Goal: Task Accomplishment & Management: Use online tool/utility

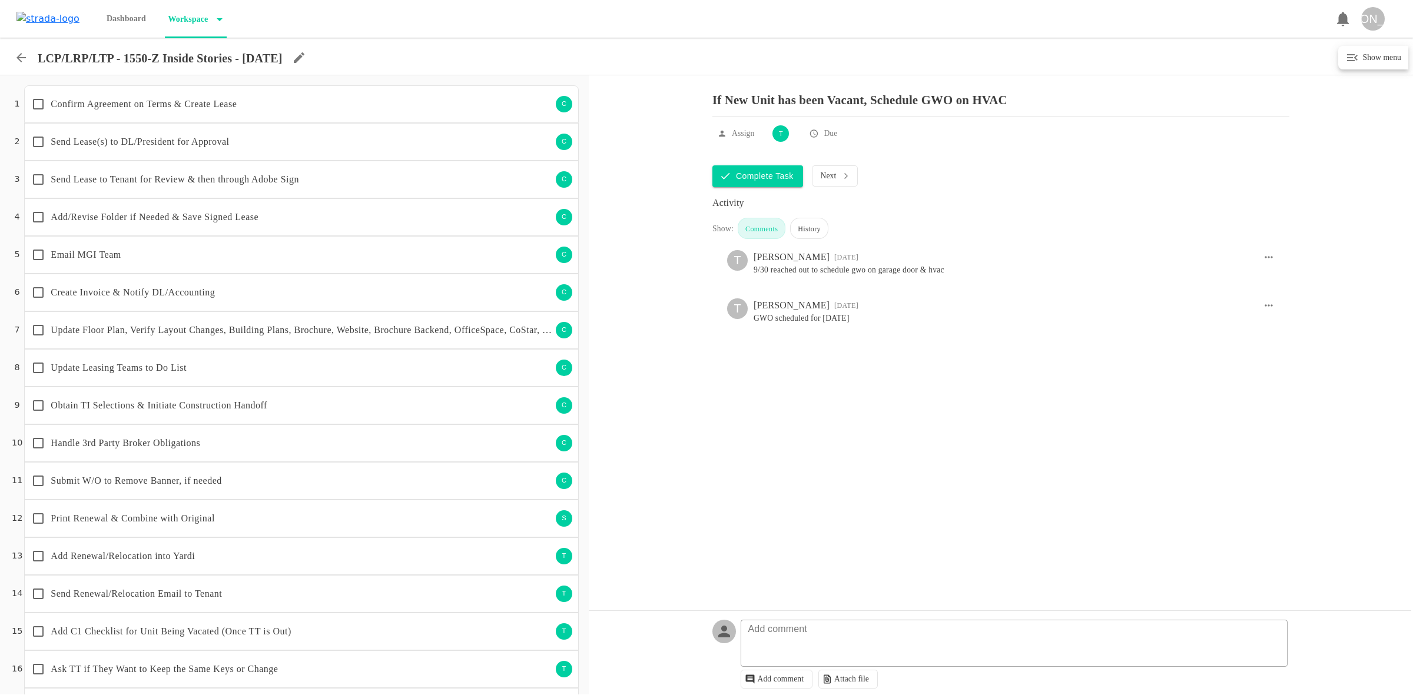
scroll to position [267, 0]
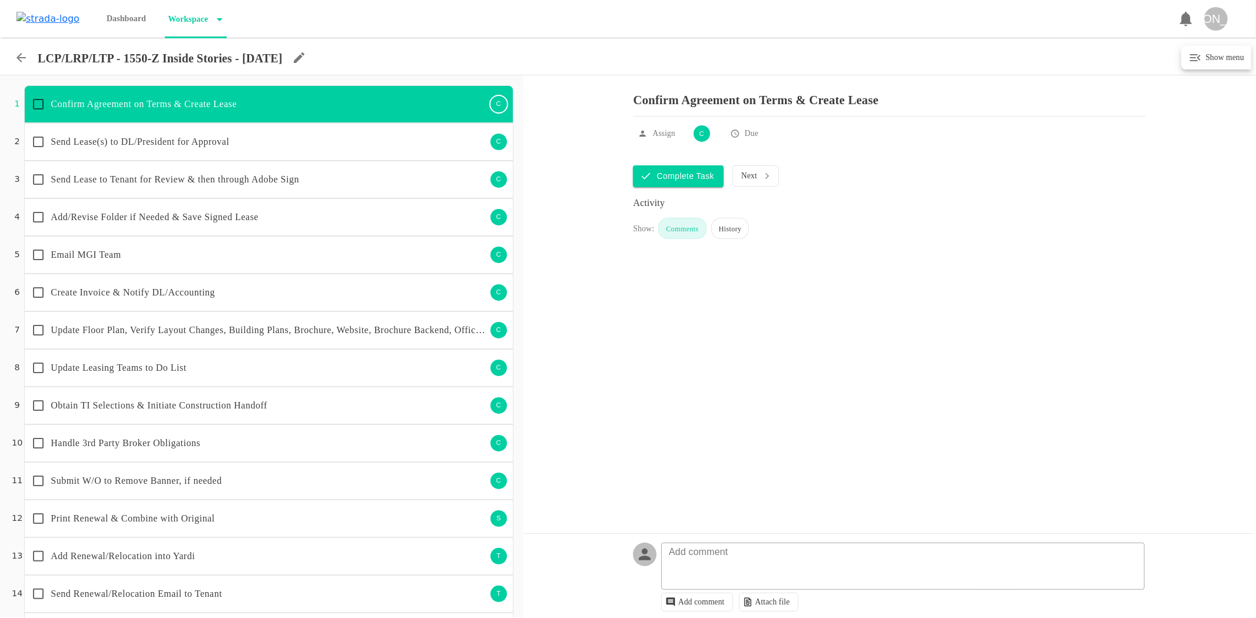
click at [18, 61] on icon at bounding box center [21, 58] width 14 height 14
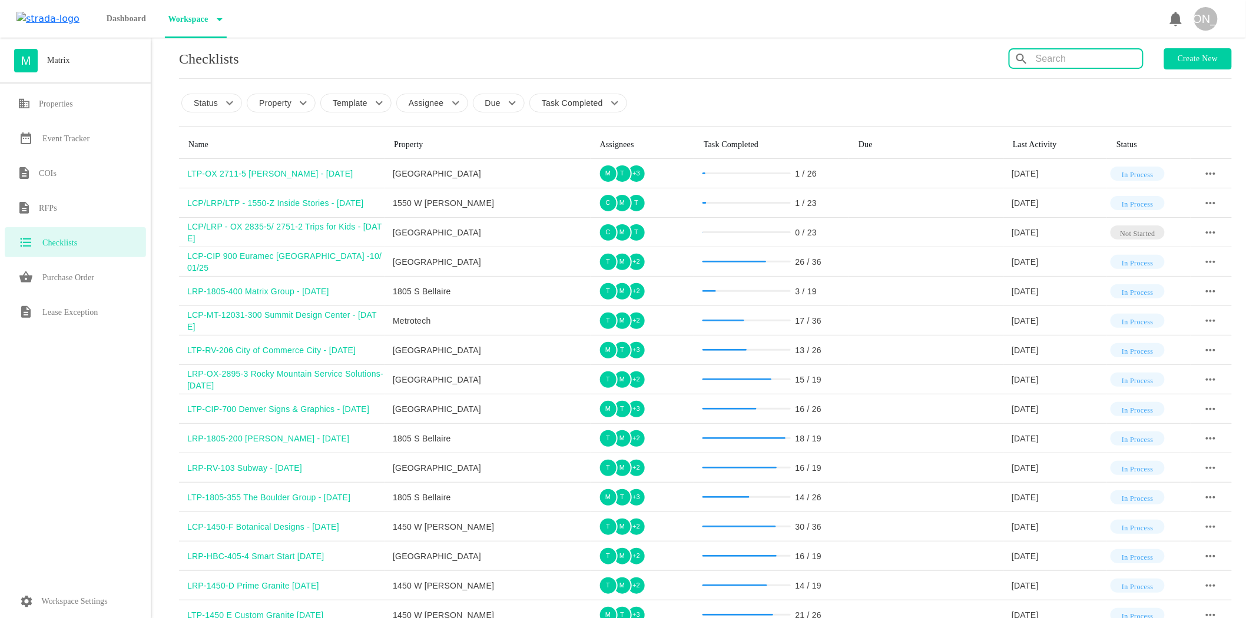
click at [1101, 61] on input "text" at bounding box center [1089, 58] width 107 height 19
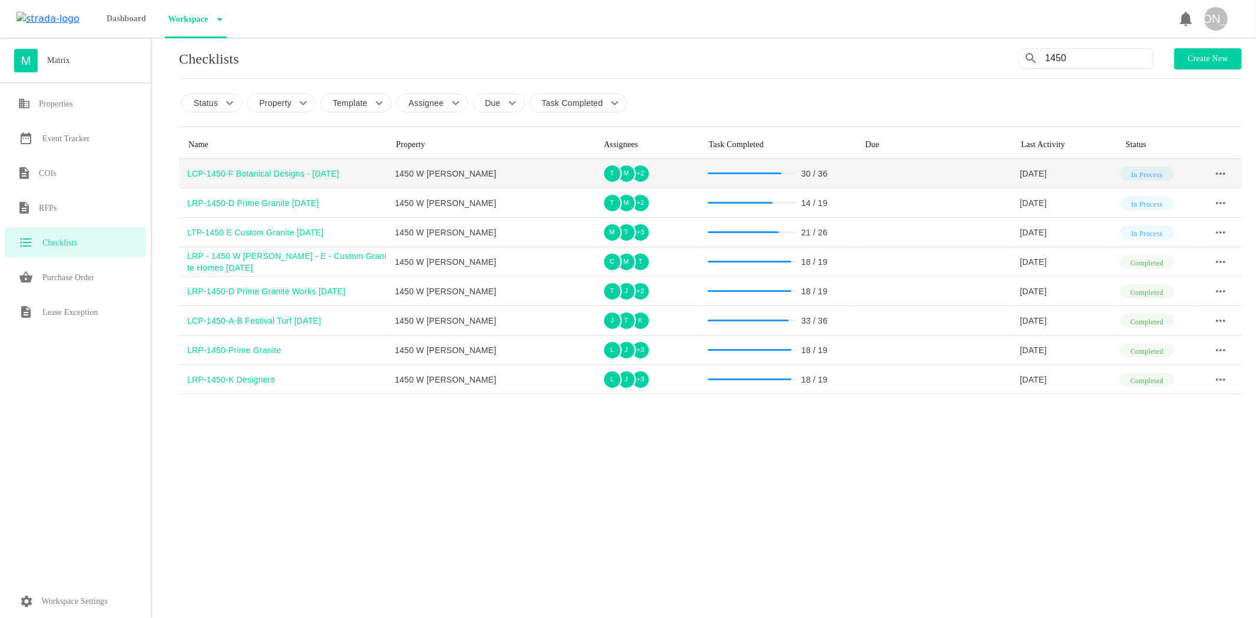
type input "1450"
click at [323, 174] on div "LCP-1450-F Botanical Designs - [DATE]" at bounding box center [287, 174] width 200 height 12
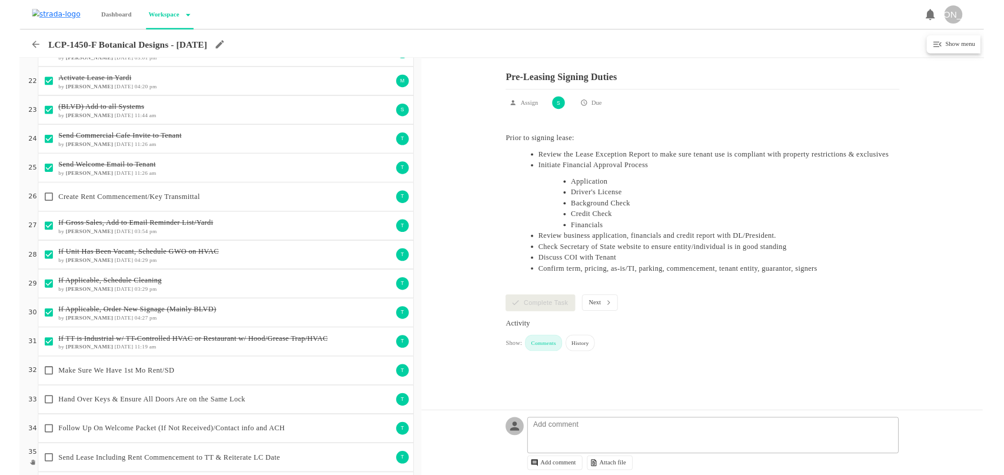
scroll to position [834, 0]
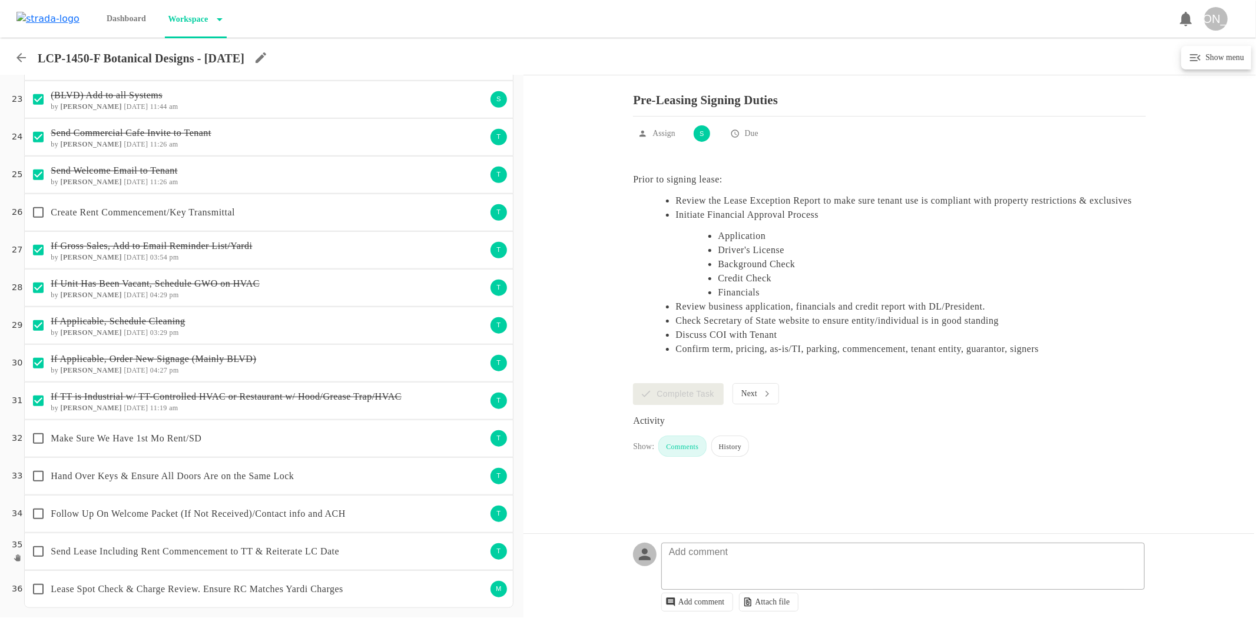
click at [201, 442] on p "Make Sure We Have 1st Mo Rent/SD" at bounding box center [268, 439] width 435 height 14
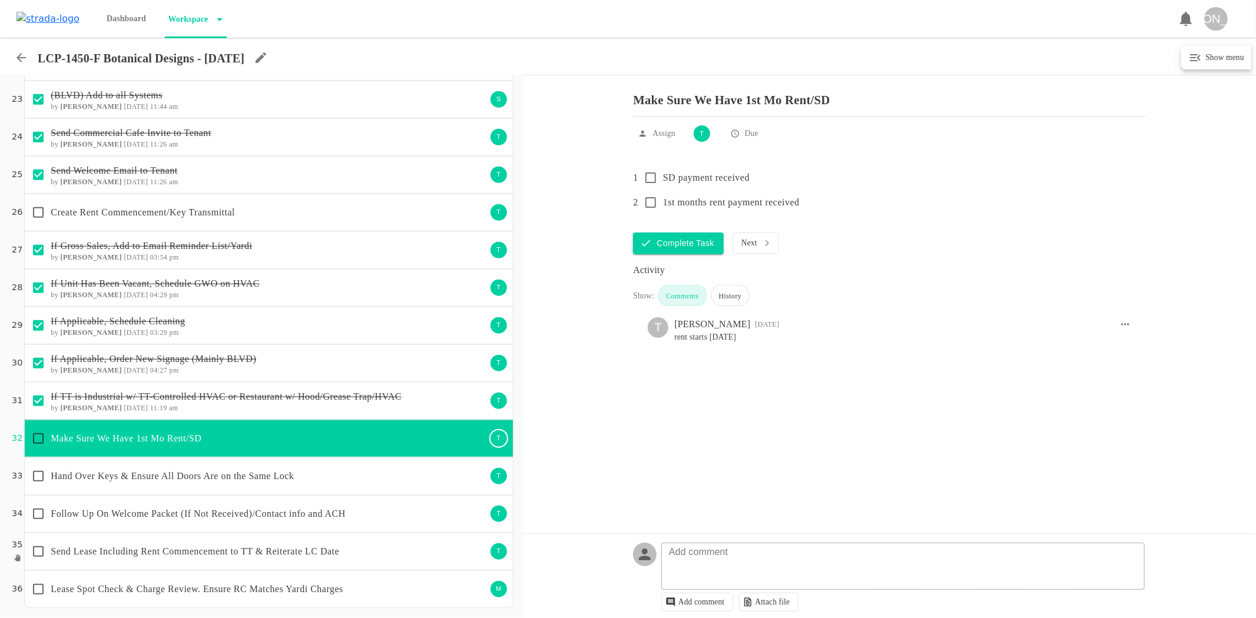
click at [193, 480] on p "Hand Over Keys & Ensure All Doors Are on the Same Lock" at bounding box center [268, 476] width 435 height 14
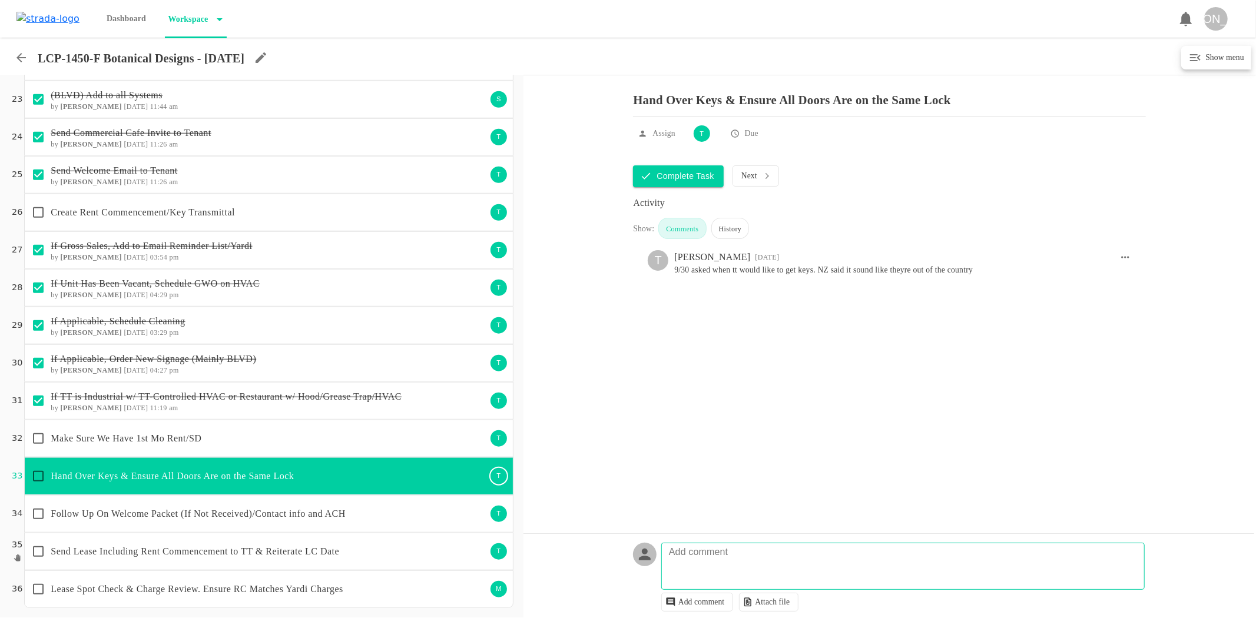
click at [756, 568] on textarea at bounding box center [905, 572] width 482 height 34
type textarea "NZ handing over keys 10/2"
